Goal: Task Accomplishment & Management: Use online tool/utility

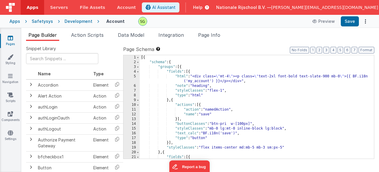
click at [135, 76] on div "5" at bounding box center [131, 78] width 16 height 9
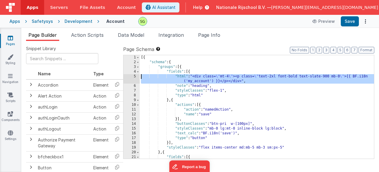
click at [135, 76] on div "5" at bounding box center [131, 78] width 16 height 9
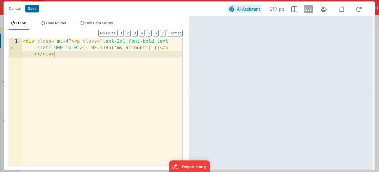
click at [11, 10] on button "Cancel" at bounding box center [15, 8] width 18 height 8
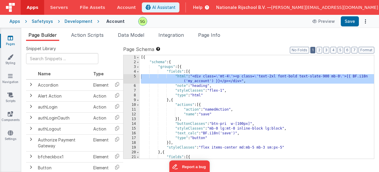
click at [314, 51] on button "1" at bounding box center [312, 50] width 5 height 7
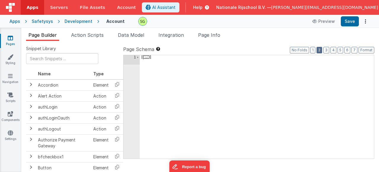
click at [319, 49] on button "2" at bounding box center [319, 50] width 6 height 7
click at [327, 49] on button "3" at bounding box center [326, 50] width 6 height 7
click at [332, 49] on button "4" at bounding box center [333, 50] width 6 height 7
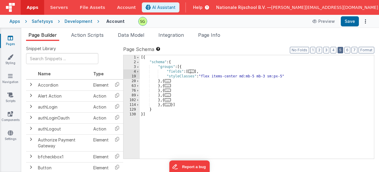
click at [341, 49] on button "5" at bounding box center [340, 50] width 6 height 7
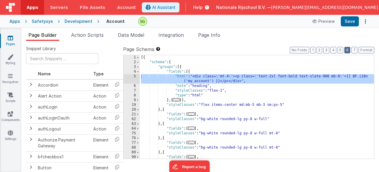
click at [346, 50] on button "6" at bounding box center [347, 50] width 6 height 7
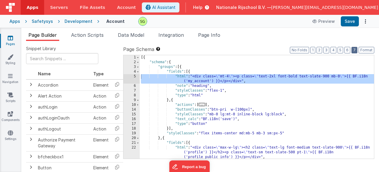
click at [352, 49] on button "7" at bounding box center [354, 50] width 6 height 7
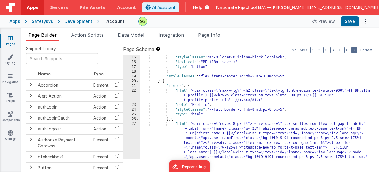
scroll to position [71, 0]
click at [135, 124] on div "27" at bounding box center [131, 142] width 16 height 43
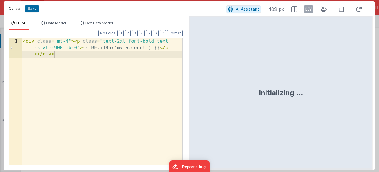
click at [15, 7] on button "Cancel" at bounding box center [15, 8] width 18 height 8
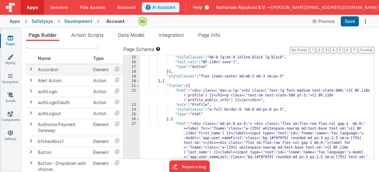
scroll to position [0, 0]
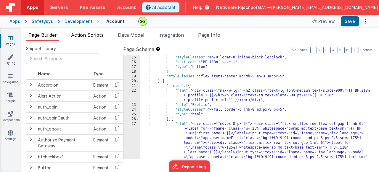
drag, startPoint x: 95, startPoint y: 35, endPoint x: 103, endPoint y: 37, distance: 8.3
click at [95, 35] on span "Action Scripts" at bounding box center [87, 35] width 33 height 6
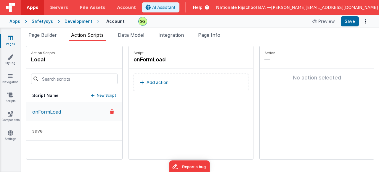
click at [160, 86] on button "Add action" at bounding box center [191, 82] width 115 height 18
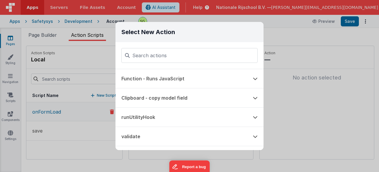
click at [339, 118] on div "Select New Action Function - Runs JavaScript Clipboard - copy model field runUt…" at bounding box center [189, 86] width 379 height 172
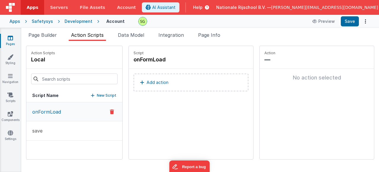
click at [30, 10] on link "Apps" at bounding box center [32, 7] width 23 height 15
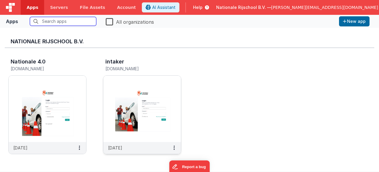
scroll to position [1, 0]
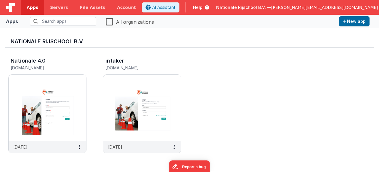
click at [33, 8] on span "Apps" at bounding box center [33, 7] width 12 height 6
click at [108, 18] on label "All organizations" at bounding box center [130, 21] width 48 height 8
click at [0, 0] on input "All organizations" at bounding box center [0, 0] width 0 height 0
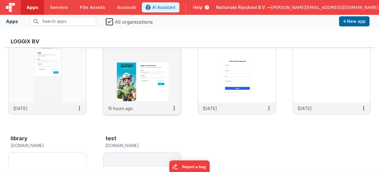
scroll to position [354, 0]
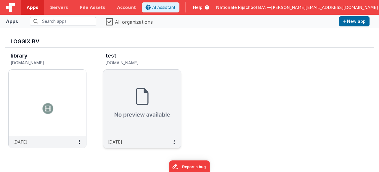
click at [162, 97] on img at bounding box center [142, 103] width 78 height 66
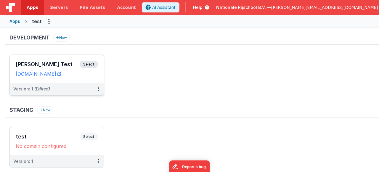
click at [91, 66] on span "Select" at bounding box center [89, 64] width 18 height 7
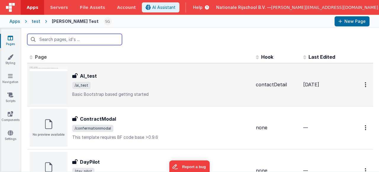
scroll to position [294, 0]
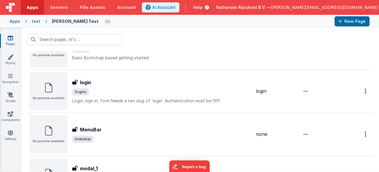
click at [12, 41] on link "Pages" at bounding box center [10, 41] width 21 height 12
click at [34, 7] on span "Apps" at bounding box center [33, 7] width 12 height 6
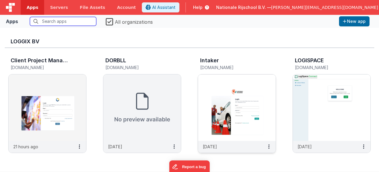
scroll to position [2, 0]
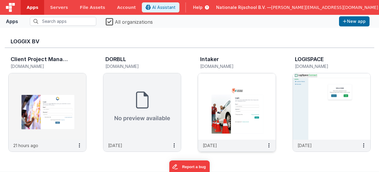
click at [238, 115] on img at bounding box center [237, 106] width 78 height 66
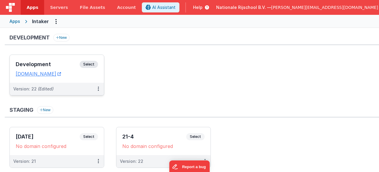
click at [91, 65] on span "Select" at bounding box center [89, 64] width 18 height 7
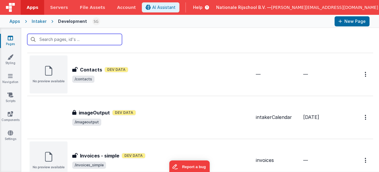
scroll to position [139, 0]
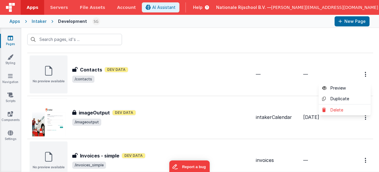
click at [286, 84] on button at bounding box center [189, 86] width 379 height 172
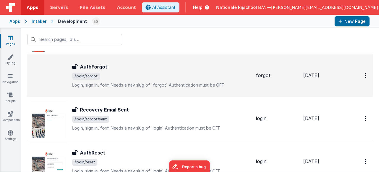
scroll to position [396, 0]
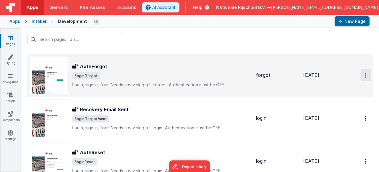
click at [346, 86] on link "Preview" at bounding box center [345, 88] width 52 height 11
click at [341, 88] on link "Preview" at bounding box center [345, 88] width 52 height 11
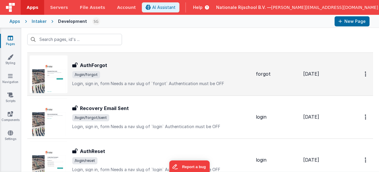
click at [158, 77] on span "/login/forgot" at bounding box center [161, 74] width 179 height 7
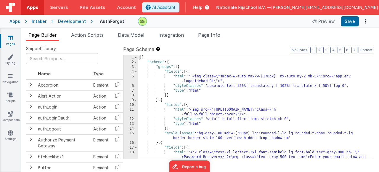
click at [132, 77] on div "5" at bounding box center [130, 78] width 14 height 9
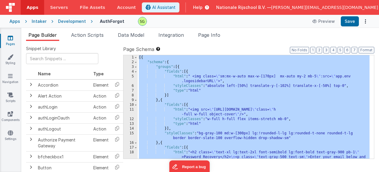
click at [132, 77] on div "5" at bounding box center [130, 78] width 14 height 9
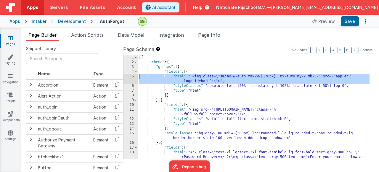
click at [132, 77] on div "5" at bounding box center [130, 78] width 14 height 9
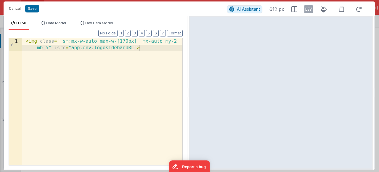
drag, startPoint x: 15, startPoint y: 11, endPoint x: 127, endPoint y: 75, distance: 129.1
click at [15, 11] on button "Cancel" at bounding box center [15, 8] width 18 height 8
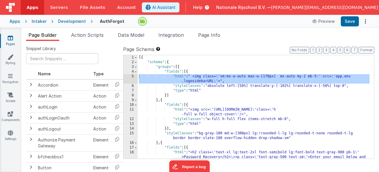
click at [175, 99] on div "[{ "schema" : { "groups" : [{ "fields" : [{ "html" : " <img class= \" sm:mx-w-a…" at bounding box center [254, 116] width 232 height 122
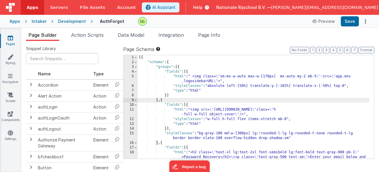
scroll to position [18, 0]
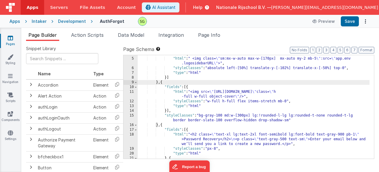
click at [131, 92] on div "11" at bounding box center [130, 93] width 14 height 9
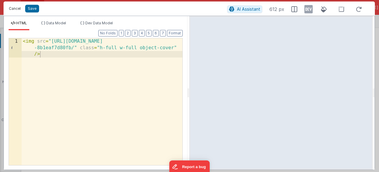
click at [14, 11] on button "Cancel" at bounding box center [15, 8] width 18 height 8
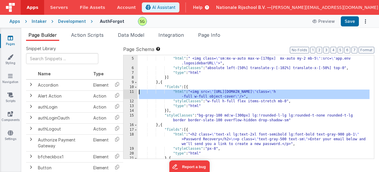
click at [132, 134] on div "18" at bounding box center [130, 139] width 14 height 14
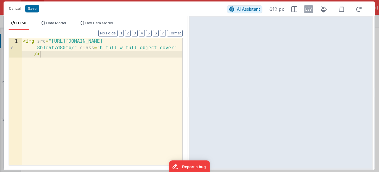
drag, startPoint x: 10, startPoint y: 7, endPoint x: 192, endPoint y: 127, distance: 217.8
click at [10, 7] on button "Cancel" at bounding box center [15, 8] width 18 height 8
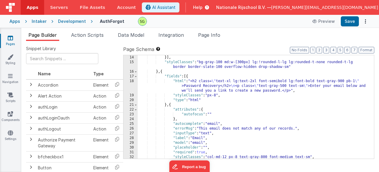
scroll to position [71, 0]
click at [133, 81] on div "18" at bounding box center [130, 86] width 14 height 14
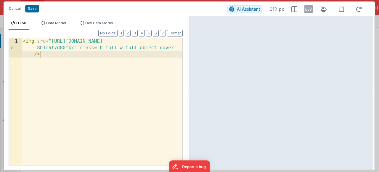
click at [16, 8] on button "Cancel" at bounding box center [15, 8] width 18 height 8
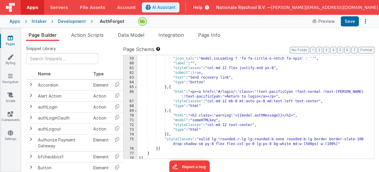
scroll to position [304, 0]
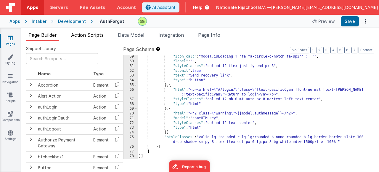
click at [102, 35] on span "Action Scripts" at bounding box center [87, 35] width 33 height 6
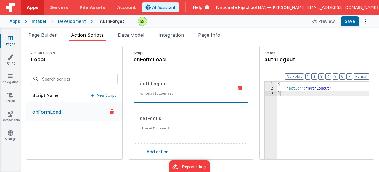
click at [59, 110] on p "onFormLoad" at bounding box center [45, 111] width 32 height 7
click at [123, 34] on span "Data Model" at bounding box center [131, 35] width 26 height 6
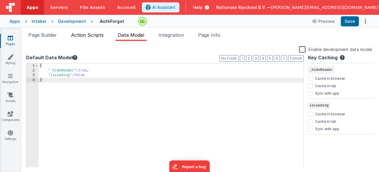
click at [85, 33] on span "Action Scripts" at bounding box center [87, 35] width 33 height 6
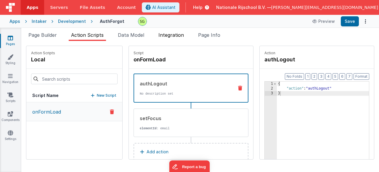
click at [174, 34] on span "Integration" at bounding box center [170, 35] width 25 height 6
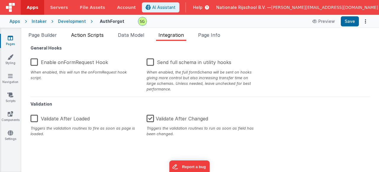
click at [91, 36] on span "Action Scripts" at bounding box center [87, 35] width 33 height 6
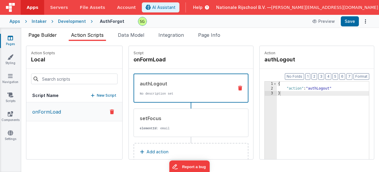
click at [53, 36] on span "Page Builder" at bounding box center [42, 35] width 28 height 6
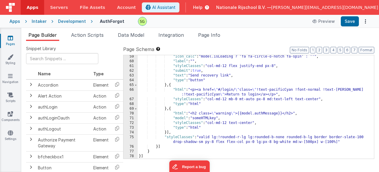
click at [131, 90] on div "66" at bounding box center [130, 91] width 14 height 9
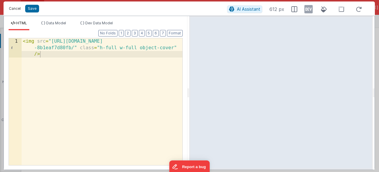
click at [13, 9] on button "Cancel" at bounding box center [15, 8] width 18 height 8
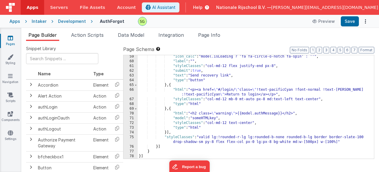
click at [131, 113] on div "70" at bounding box center [130, 113] width 14 height 5
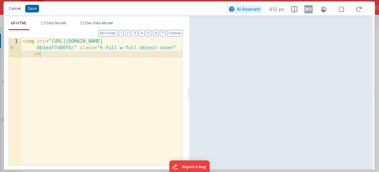
click at [11, 10] on button "Cancel" at bounding box center [15, 8] width 18 height 8
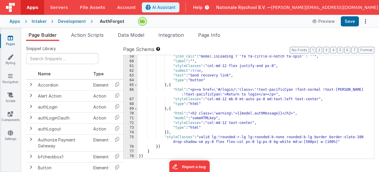
click at [28, 7] on span "Apps" at bounding box center [33, 7] width 12 height 6
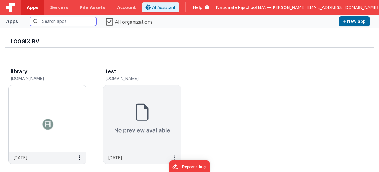
scroll to position [340, 0]
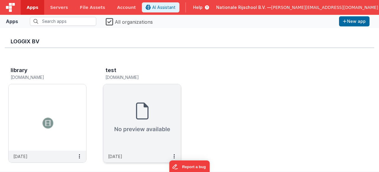
click at [127, 102] on img at bounding box center [142, 117] width 78 height 66
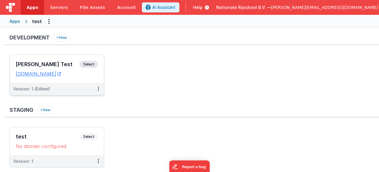
click at [94, 64] on span "Select" at bounding box center [89, 64] width 18 height 7
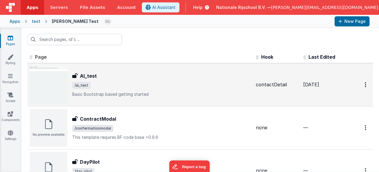
click at [117, 87] on span "/ai_test" at bounding box center [161, 85] width 179 height 7
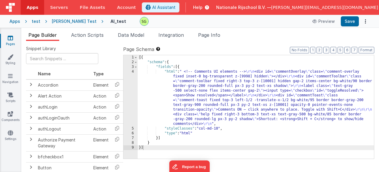
click at [28, 5] on span "Apps" at bounding box center [33, 7] width 12 height 6
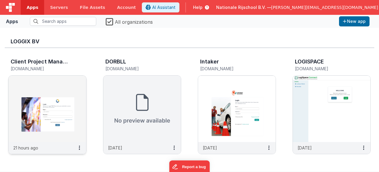
click at [74, 95] on img at bounding box center [48, 108] width 78 height 66
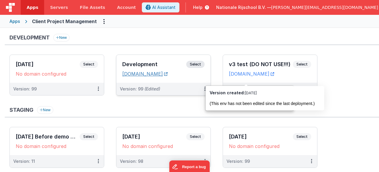
scroll to position [137, 0]
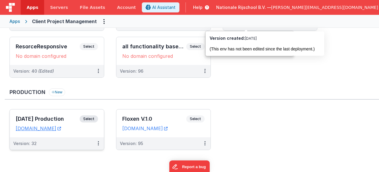
click at [93, 118] on span "Select" at bounding box center [89, 118] width 18 height 7
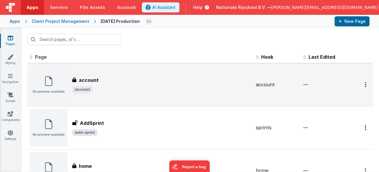
click at [169, 79] on div "account" at bounding box center [161, 79] width 179 height 7
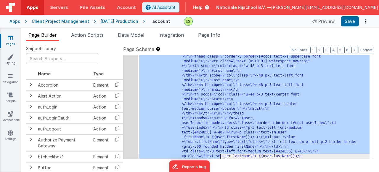
scroll to position [200, 0]
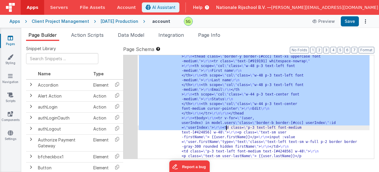
drag, startPoint x: 190, startPoint y: 86, endPoint x: 226, endPoint y: 129, distance: 55.3
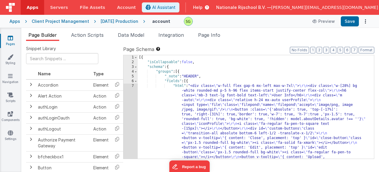
scroll to position [0, 0]
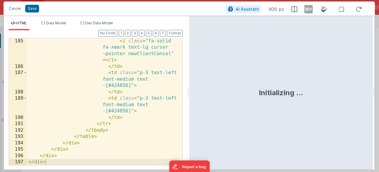
scroll to position [2903, 0]
drag, startPoint x: 181, startPoint y: 42, endPoint x: 4, endPoint y: 1, distance: 181.6
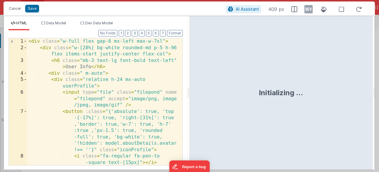
scroll to position [0, 0]
click at [19, 9] on button "Cancel" at bounding box center [15, 8] width 18 height 8
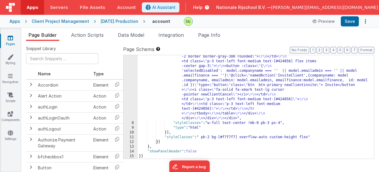
scroll to position [797, 0]
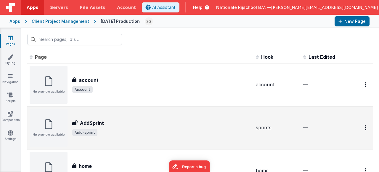
click at [145, 130] on span "/add-sprint" at bounding box center [161, 132] width 179 height 7
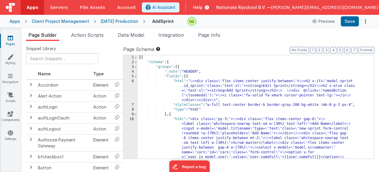
click at [132, 81] on div "6" at bounding box center [130, 91] width 14 height 24
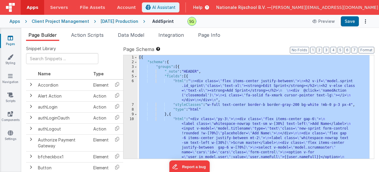
click at [132, 81] on div "6" at bounding box center [130, 91] width 14 height 24
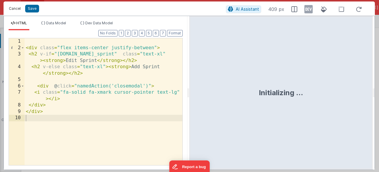
click at [21, 11] on button "Cancel" at bounding box center [15, 8] width 18 height 8
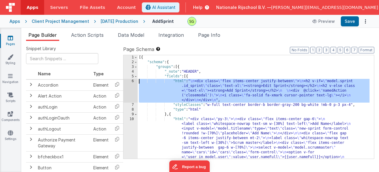
click at [149, 79] on div "[{ "schema" : { "groups" : [{ "_note" : "HEADER" , "fields" : [{ "html" : " \n …" at bounding box center [254, 154] width 232 height 198
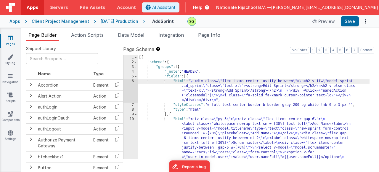
click at [133, 81] on div "6" at bounding box center [130, 91] width 14 height 24
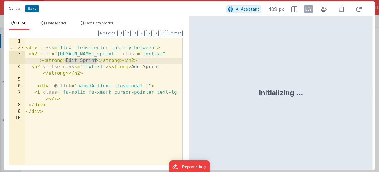
drag, startPoint x: 65, startPoint y: 60, endPoint x: 97, endPoint y: 62, distance: 32.1
click at [97, 62] on div "< div class = "flex items-center justify-between" > < h2 v-if = "[DOMAIN_NAME]_…" at bounding box center [104, 107] width 158 height 139
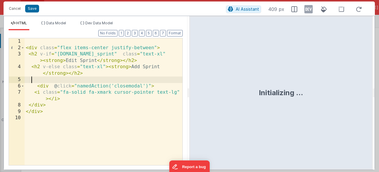
click at [97, 77] on div "< div class = "flex items-center justify-between" > < h2 v-if = "[DOMAIN_NAME]_…" at bounding box center [104, 107] width 158 height 139
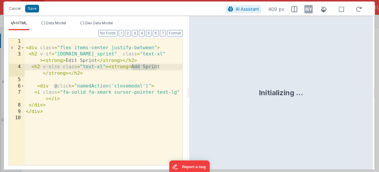
drag, startPoint x: 131, startPoint y: 67, endPoint x: 159, endPoint y: 68, distance: 28.2
click at [159, 68] on div "< div class = "flex items-center justify-between" > < h2 v-if = "[DOMAIN_NAME]_…" at bounding box center [104, 107] width 158 height 139
click at [160, 68] on div "< div class = "flex items-center justify-between" > < h2 v-if = "[DOMAIN_NAME]_…" at bounding box center [104, 107] width 158 height 139
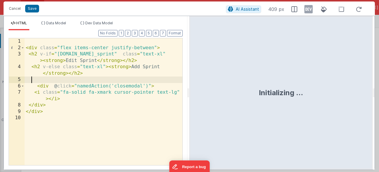
click at [103, 77] on div "< div class = "flex items-center justify-between" > < h2 v-if = "[DOMAIN_NAME]_…" at bounding box center [104, 107] width 158 height 139
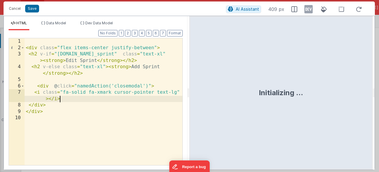
click at [67, 99] on div "< div class = "flex items-center justify-between" > < h2 v-if = "[DOMAIN_NAME]_…" at bounding box center [104, 107] width 158 height 139
click at [128, 88] on div "< div class = "flex items-center justify-between" > < h2 v-if = "[DOMAIN_NAME]_…" at bounding box center [104, 107] width 158 height 139
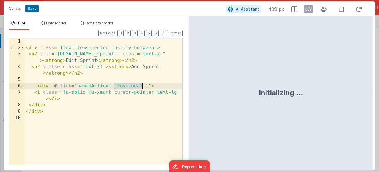
click at [128, 88] on div "< div class = "flex items-center justify-between" > < h2 v-if = "[DOMAIN_NAME]_…" at bounding box center [104, 107] width 158 height 139
click at [271, 118] on div "Initializing ..." at bounding box center [281, 92] width 184 height 153
drag, startPoint x: 260, startPoint y: 92, endPoint x: 313, endPoint y: 90, distance: 53.6
click at [313, 90] on div "Initializing ..." at bounding box center [281, 92] width 184 height 153
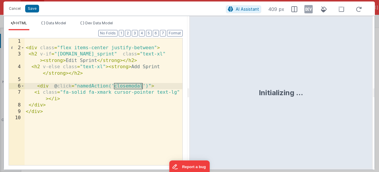
click at [264, 94] on div "Initializing ..." at bounding box center [281, 92] width 44 height 9
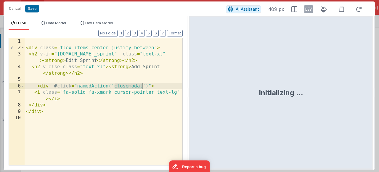
click at [264, 94] on div "Initializing ..." at bounding box center [281, 92] width 44 height 9
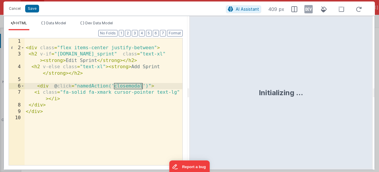
click at [264, 94] on div "Initializing ..." at bounding box center [281, 92] width 44 height 9
click at [238, 95] on div "Initializing ..." at bounding box center [281, 92] width 184 height 153
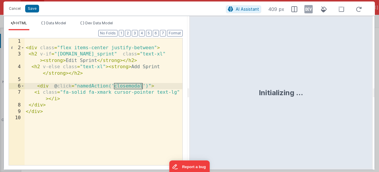
click at [106, 75] on div "< div class = "flex items-center justify-between" > < h2 v-if = "[DOMAIN_NAME]_…" at bounding box center [104, 107] width 158 height 139
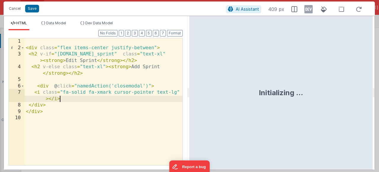
click at [64, 100] on div "< div class = "flex items-center justify-between" > < h2 v-if = "[DOMAIN_NAME]_…" at bounding box center [104, 107] width 158 height 139
click at [53, 113] on div "< div class = "flex items-center justify-between" > < h2 v-if = "[DOMAIN_NAME]_…" at bounding box center [104, 107] width 158 height 139
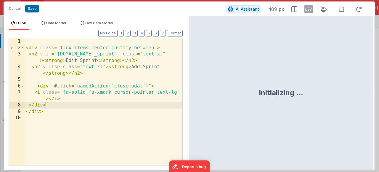
click at [52, 106] on div "< div class = "flex items-center justify-between" > < h2 v-if = "[DOMAIN_NAME]_…" at bounding box center [104, 107] width 158 height 139
click at [70, 96] on div "< div class = "flex items-center justify-between" > < h2 v-if = "[DOMAIN_NAME]_…" at bounding box center [104, 107] width 158 height 139
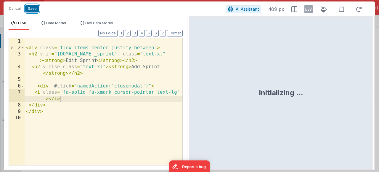
click at [32, 9] on button "Save" at bounding box center [32, 9] width 14 height 8
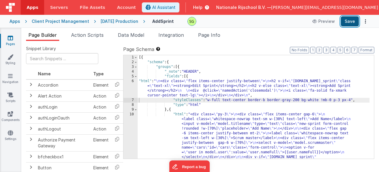
click at [349, 22] on button "Save" at bounding box center [350, 21] width 18 height 10
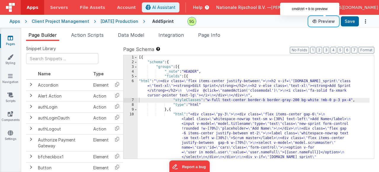
click at [323, 22] on button "Preview" at bounding box center [324, 21] width 30 height 9
